Goal: Check status: Check status

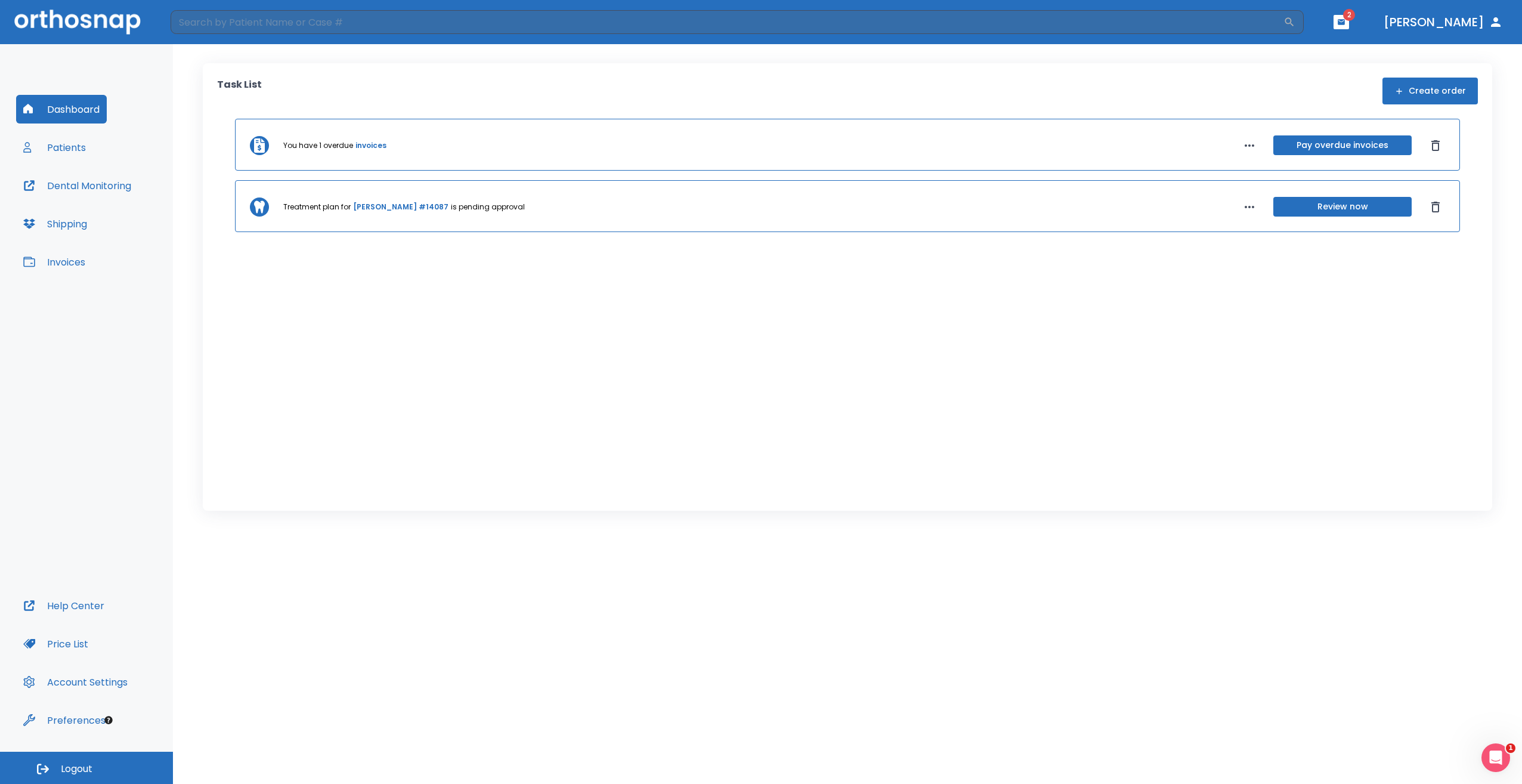
click at [740, 202] on button "Review now" at bounding box center [1342, 207] width 138 height 20
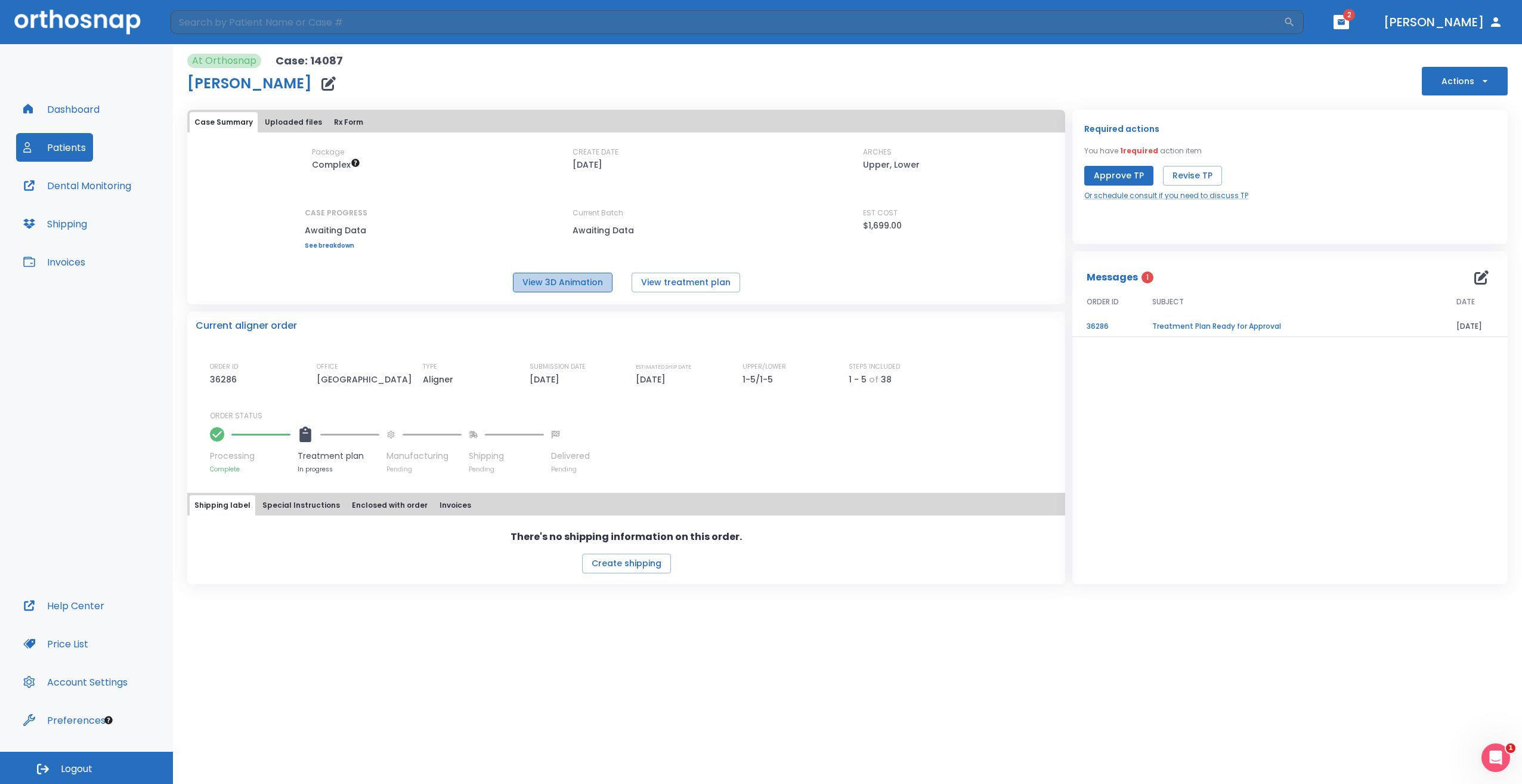
click at [564, 289] on button "View 3D Animation" at bounding box center [563, 282] width 100 height 20
click at [339, 249] on link "See breakdown" at bounding box center [336, 246] width 62 height 7
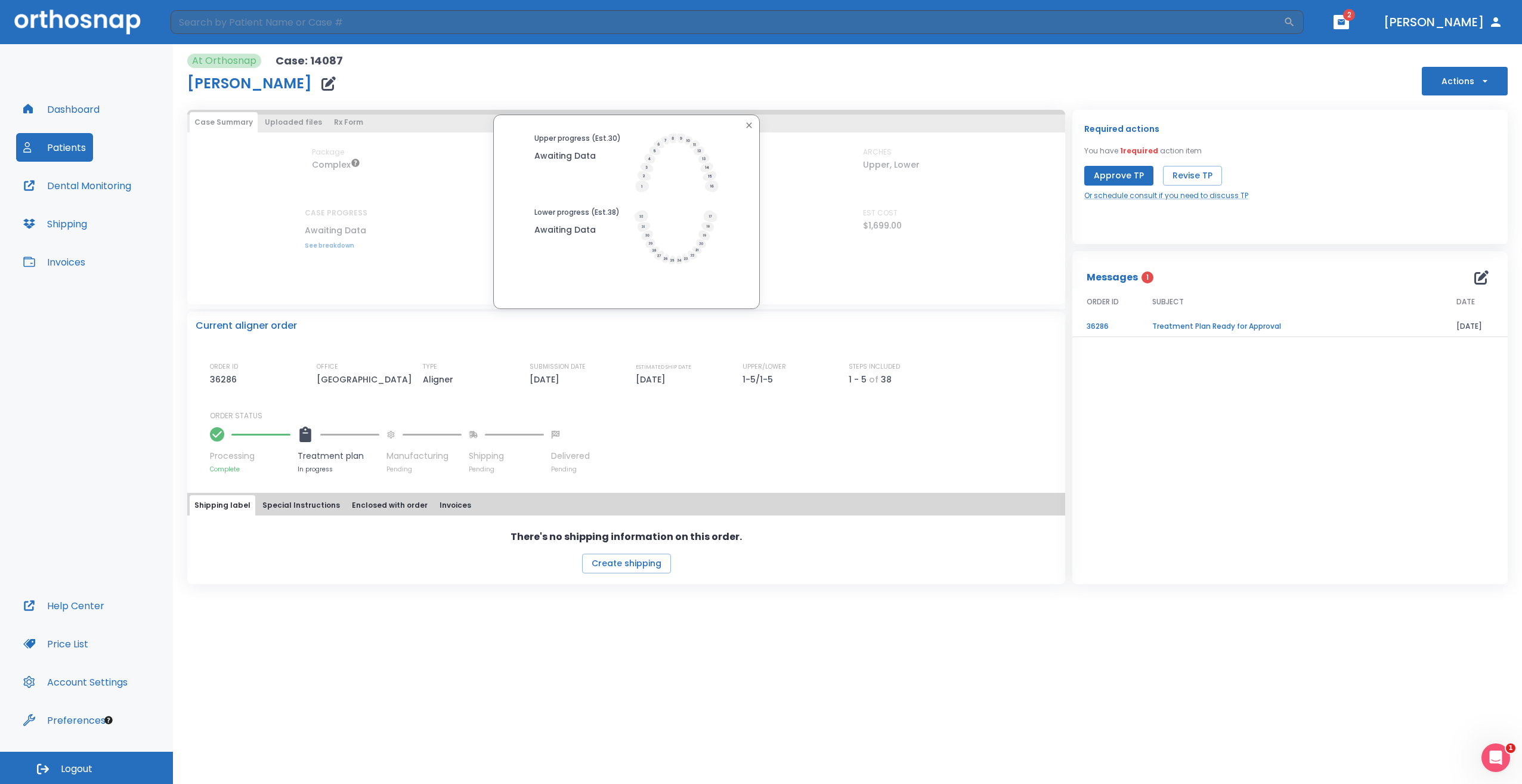
click at [339, 248] on div "Upper progress (Est. 30 ) Awaiting Data Lower progress (Est. 38 ) Awaiting Data" at bounding box center [626, 212] width 878 height 194
click at [740, 126] on icon "button" at bounding box center [749, 125] width 5 height 5
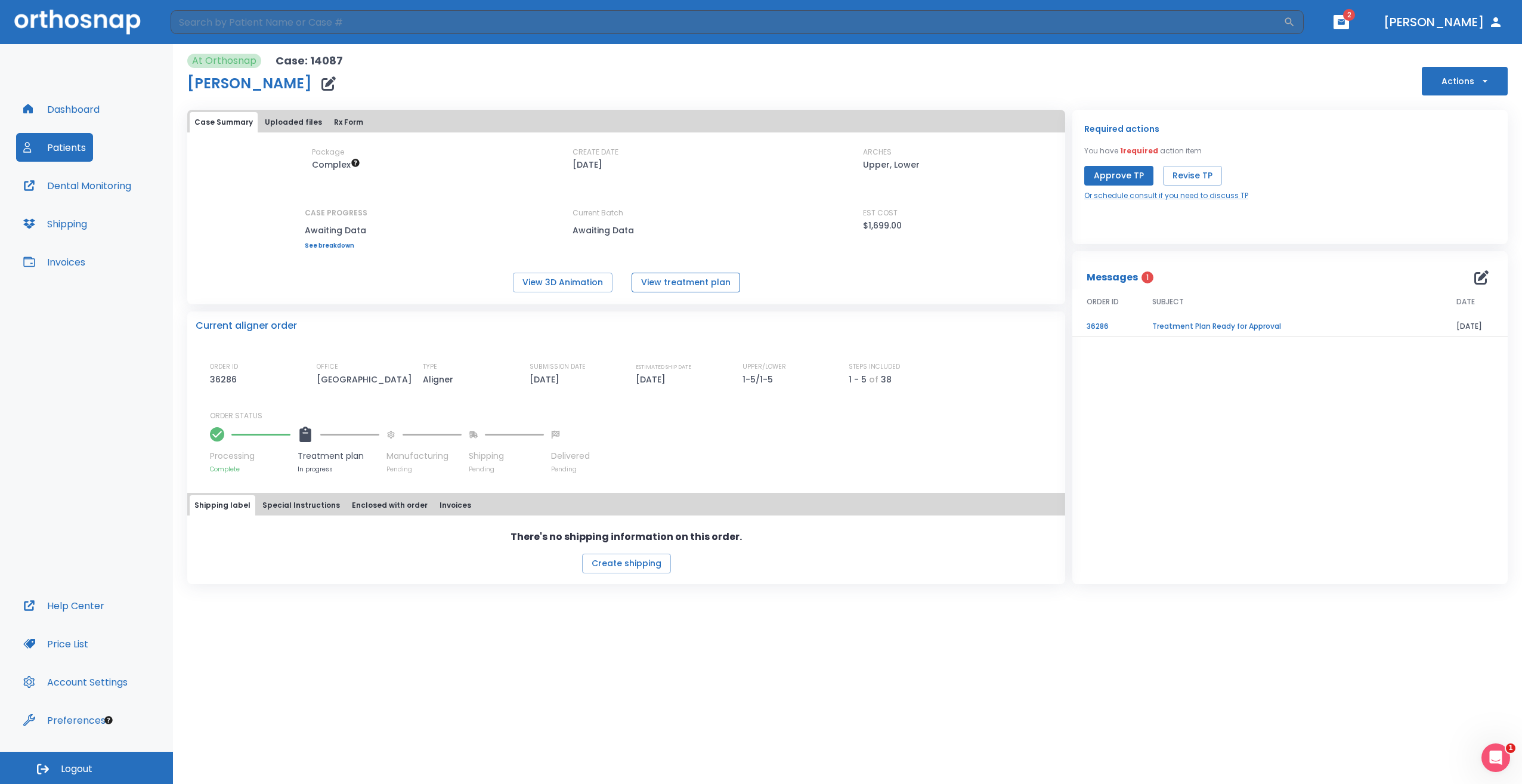
click at [654, 286] on button "View treatment plan" at bounding box center [686, 282] width 109 height 20
click at [582, 279] on button "View 3D Animation" at bounding box center [563, 282] width 100 height 20
